Goal: Find specific page/section: Find specific page/section

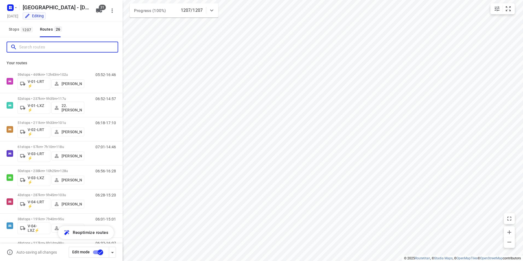
click at [35, 47] on input "Search routes" at bounding box center [68, 47] width 98 height 8
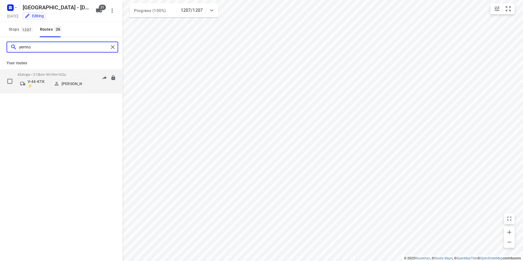
type input "yermo"
click at [85, 74] on div "42 stops • 212km • 9h19m • 102u V-44-KTK ⚡ [PERSON_NAME] 06:51-13:04" at bounding box center [70, 81] width 105 height 23
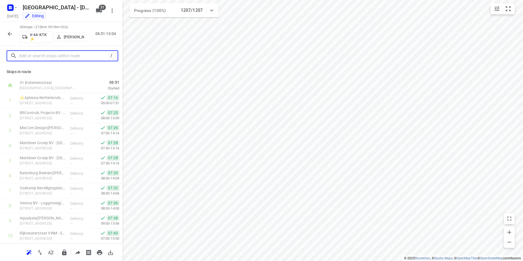
click at [28, 53] on input "text" at bounding box center [63, 56] width 89 height 8
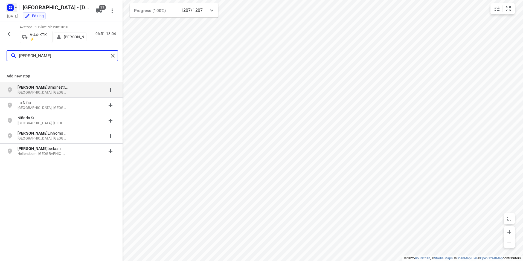
type input "[PERSON_NAME]"
click at [10, 6] on icon "button" at bounding box center [9, 6] width 1 height 1
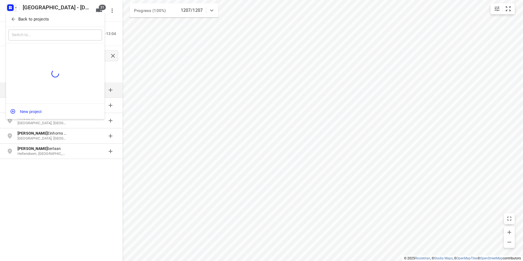
click at [29, 19] on p "Back to projects" at bounding box center [33, 19] width 31 height 6
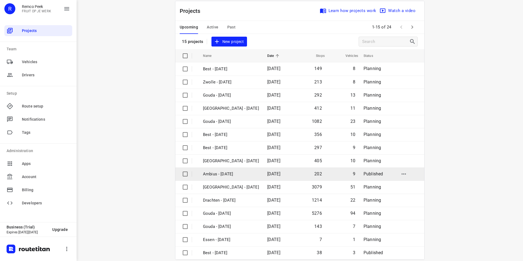
scroll to position [16, 0]
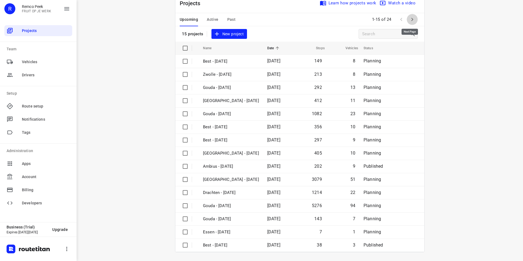
click at [409, 18] on icon "button" at bounding box center [412, 19] width 7 height 7
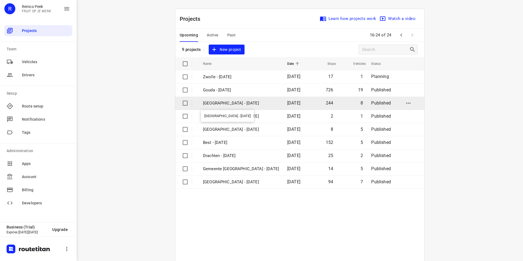
click at [217, 102] on p "[GEOGRAPHIC_DATA] - [DATE]" at bounding box center [241, 103] width 76 height 6
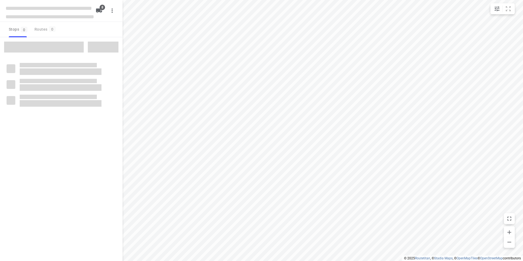
checkbox input "true"
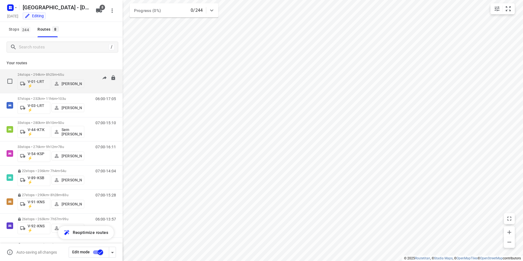
click at [66, 72] on div "24 stops • 294km • 8h25m • 65u V-01-LRT ⚡ [PERSON_NAME]" at bounding box center [51, 81] width 67 height 23
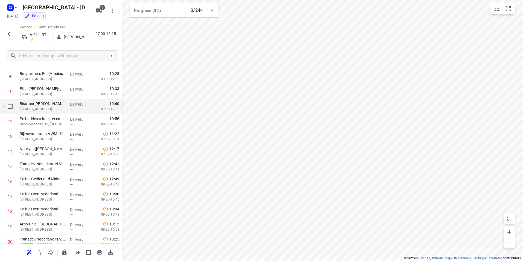
scroll to position [144, 0]
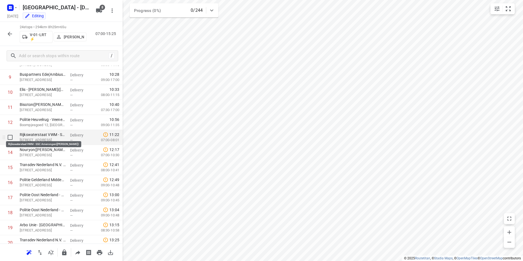
click at [48, 136] on p "Rijkswaterstaat VWM - SSC Amerongen([PERSON_NAME])" at bounding box center [43, 134] width 46 height 5
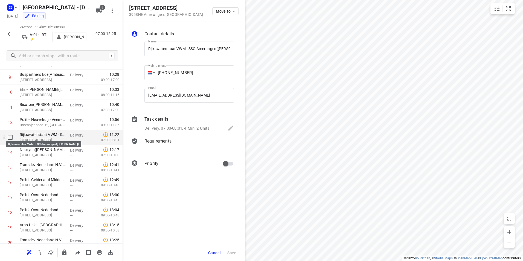
scroll to position [0, 13]
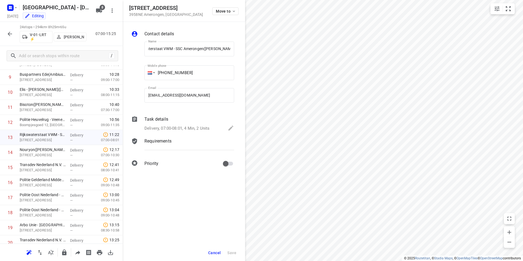
click at [150, 119] on p "Task details" at bounding box center [156, 119] width 24 height 7
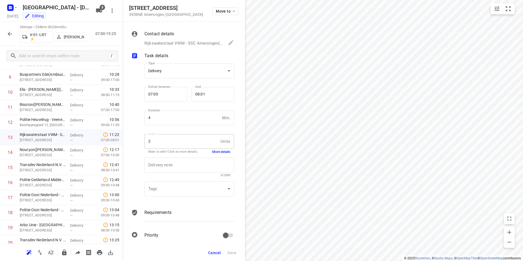
click at [220, 150] on button "More details" at bounding box center [221, 152] width 18 height 5
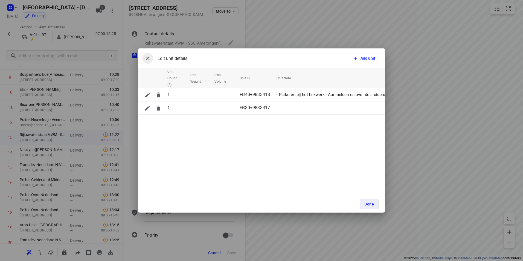
click at [149, 57] on icon "button" at bounding box center [148, 58] width 4 height 4
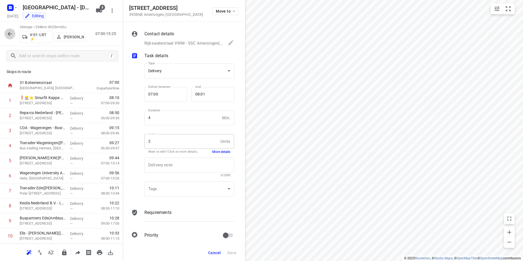
click at [12, 31] on icon "button" at bounding box center [10, 34] width 7 height 7
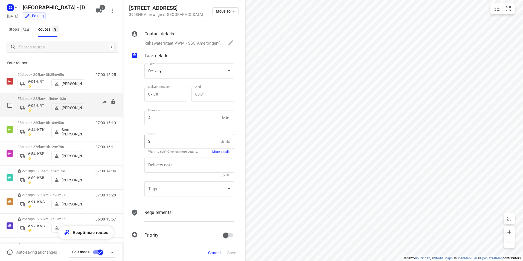
click at [66, 98] on span "103u" at bounding box center [62, 99] width 8 height 4
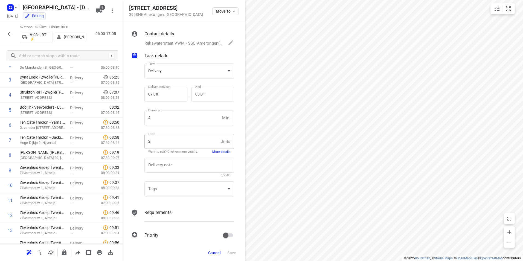
scroll to position [60, 0]
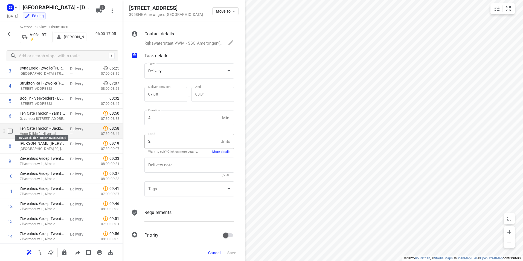
click at [43, 130] on p "Ten Cate Thiolon - Backing(Loes Gelink)" at bounding box center [43, 128] width 46 height 5
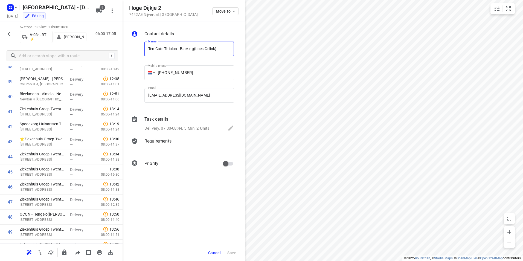
scroll to position [586, 0]
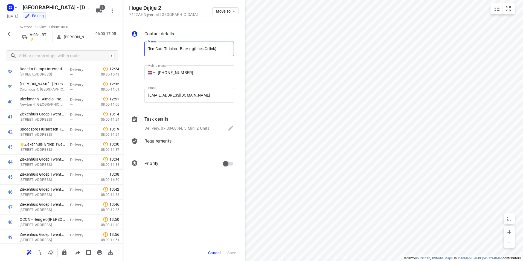
click at [9, 33] on icon "button" at bounding box center [10, 34] width 7 height 7
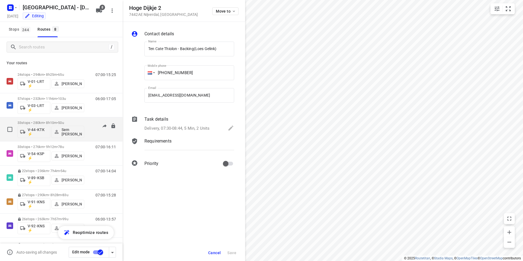
click at [63, 119] on div "33 stops • 280km • 8h10m • 50u V-44-KTK ⚡ Sem [PERSON_NAME]" at bounding box center [51, 129] width 67 height 23
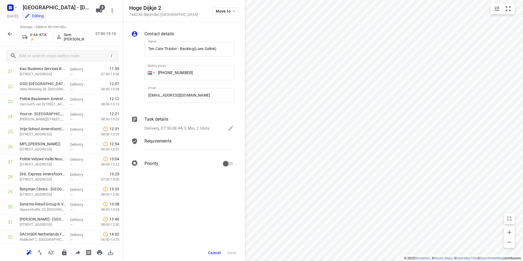
scroll to position [361, 0]
